Goal: Task Accomplishment & Management: Complete application form

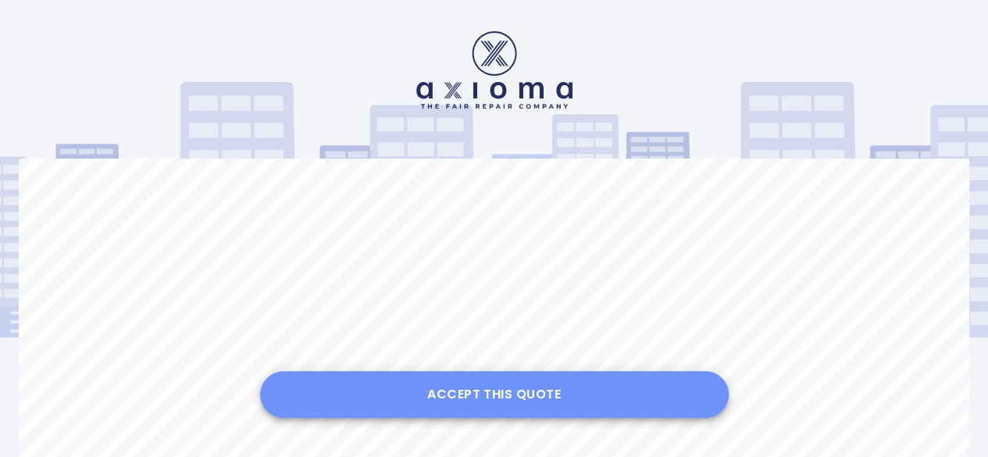
click at [500, 405] on button "Accept this Quote" at bounding box center [494, 394] width 469 height 47
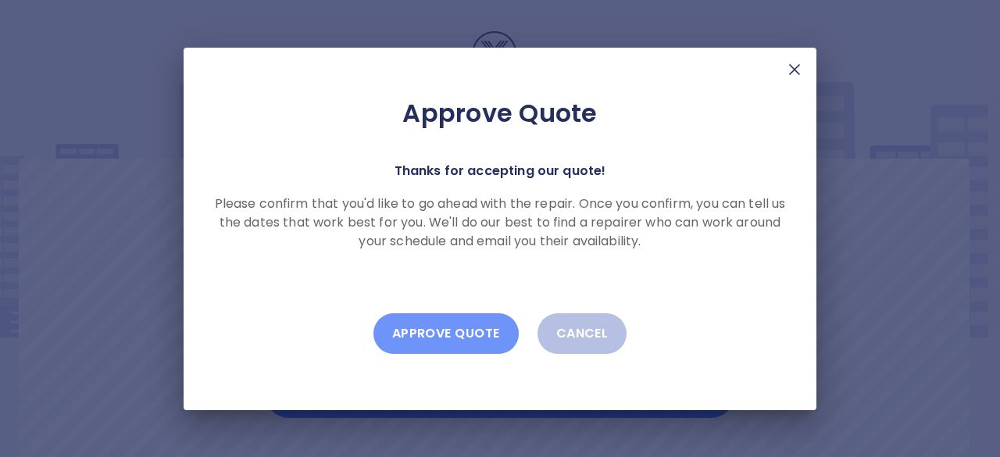
click at [445, 346] on button "Approve Quote" at bounding box center [445, 333] width 145 height 41
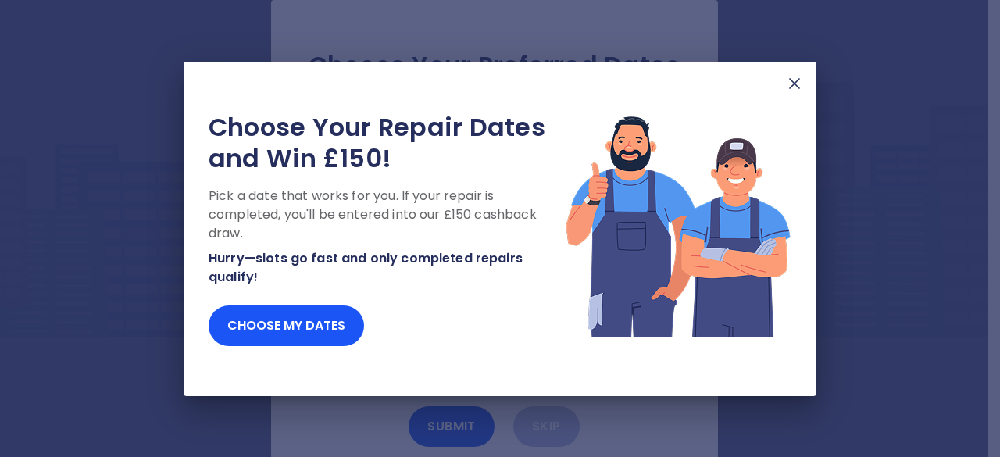
click at [790, 86] on img at bounding box center [794, 83] width 19 height 19
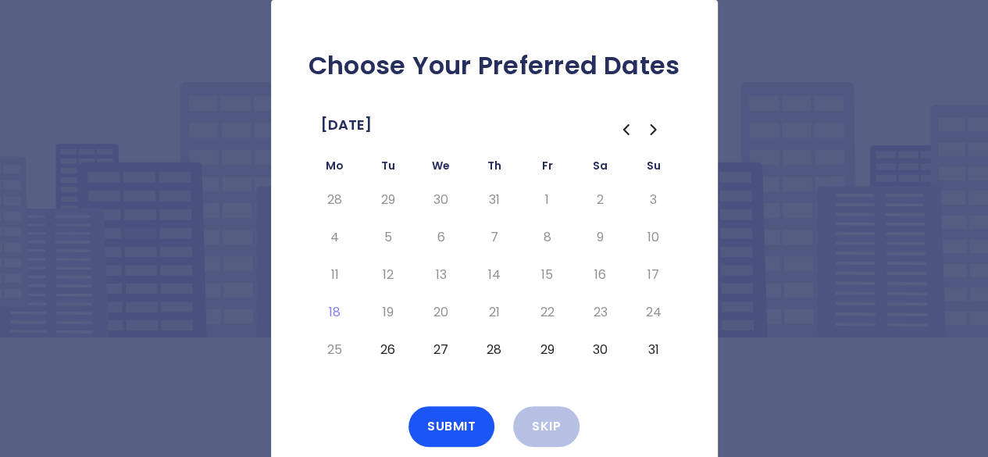
click at [390, 349] on button "26" at bounding box center [388, 349] width 28 height 25
click at [433, 433] on button "Submit" at bounding box center [451, 426] width 86 height 41
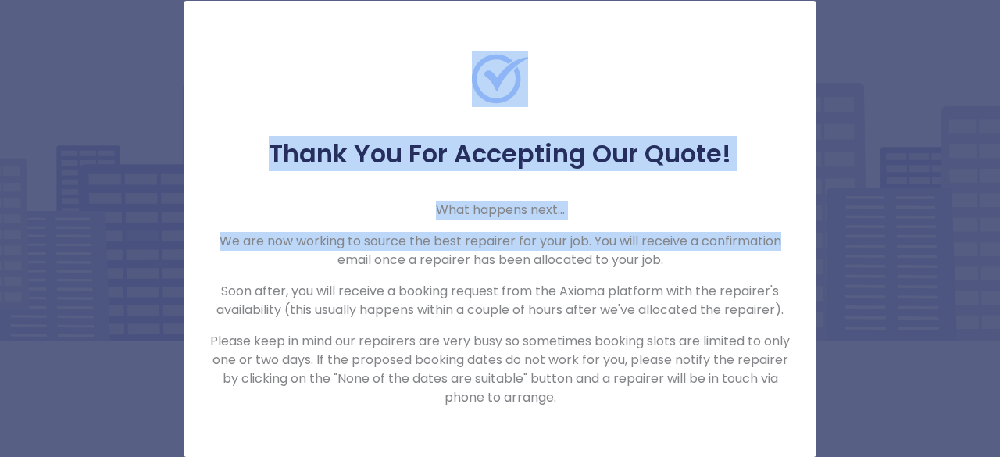
drag, startPoint x: 999, startPoint y: 38, endPoint x: 961, endPoint y: 16, distance: 44.5
click at [961, 60] on div "Thank You For Accepting Our Quote! What happens next... We are now working to s…" at bounding box center [500, 228] width 1000 height 457
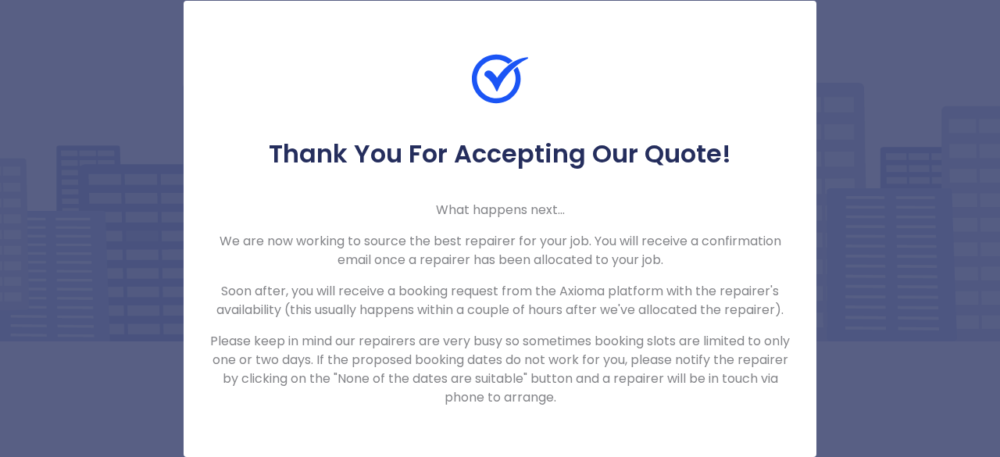
click at [889, 154] on div "Thank You For Accepting Our Quote! What happens next... We are now working to s…" at bounding box center [500, 228] width 1000 height 457
